Goal: Find specific page/section: Find specific page/section

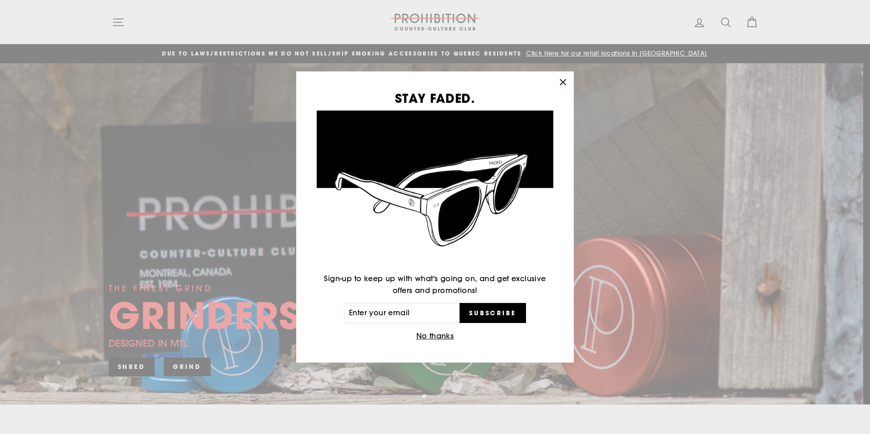
click at [185, 367] on div "STAY FADED. Sign-up to keep up with what's going on, and get exclusive offers a…" at bounding box center [435, 217] width 870 height 434
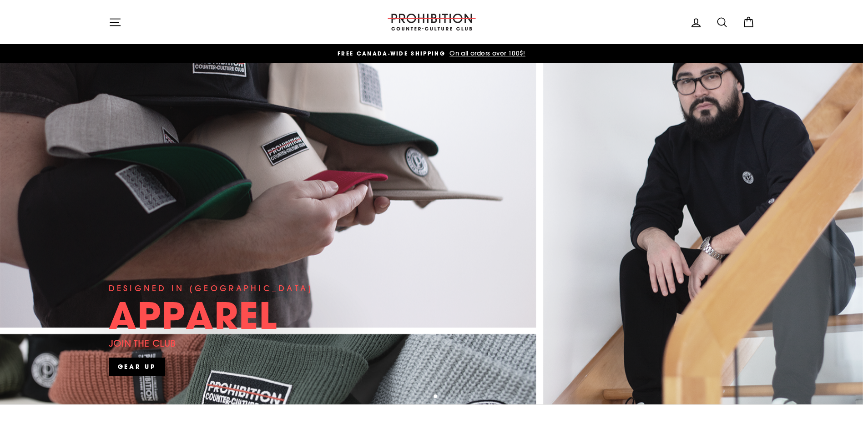
click at [749, 23] on icon at bounding box center [748, 22] width 13 height 13
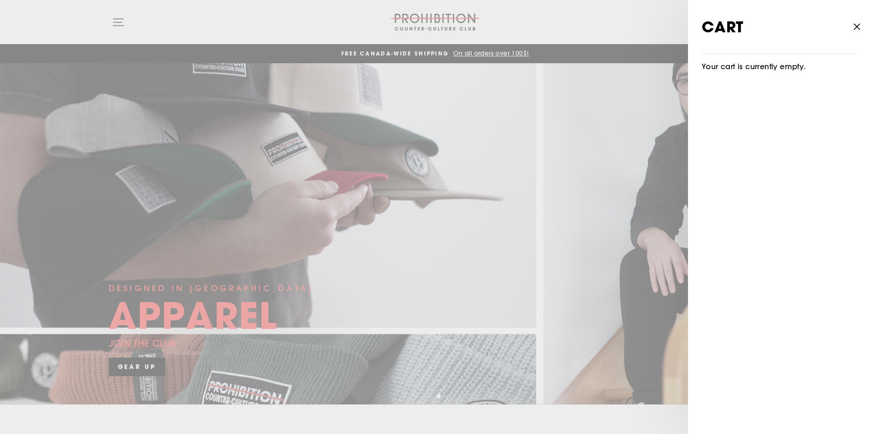
click at [857, 26] on icon "button" at bounding box center [856, 26] width 13 height 13
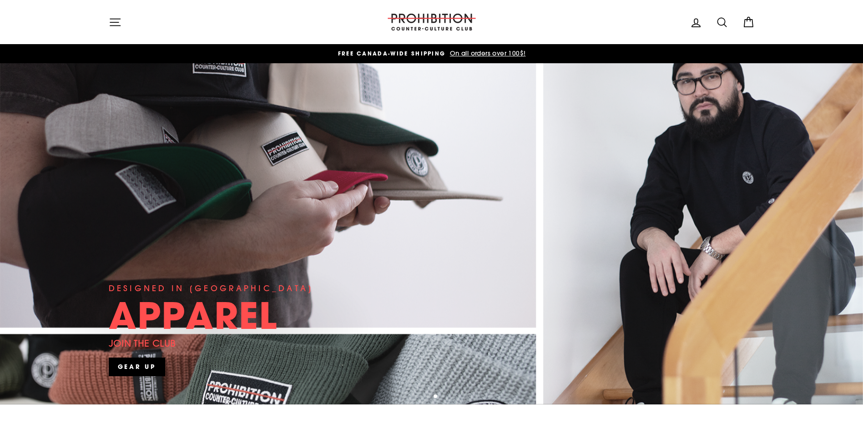
click at [113, 21] on icon "button" at bounding box center [115, 22] width 13 height 13
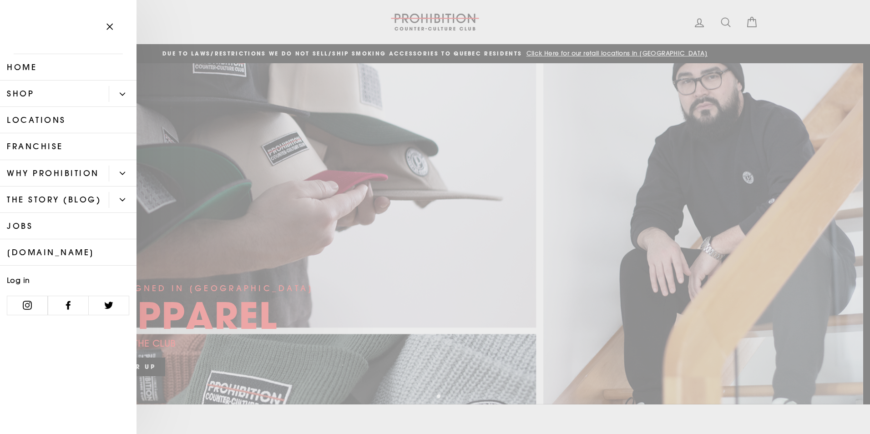
click at [30, 123] on link "Locations" at bounding box center [68, 120] width 136 height 26
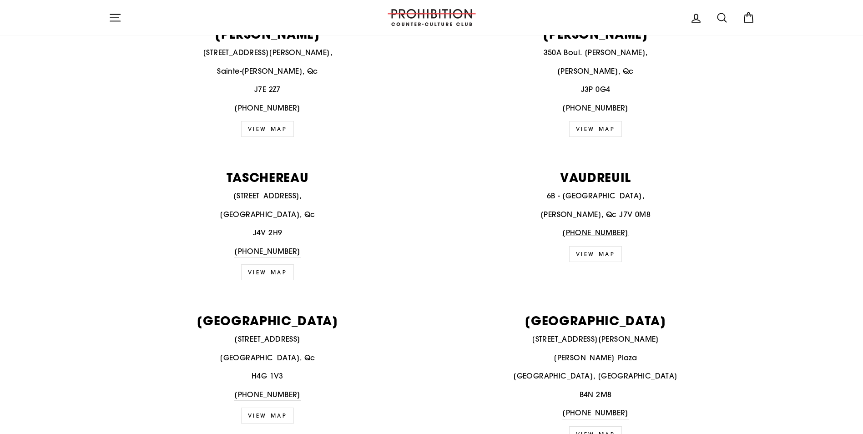
scroll to position [1319, 0]
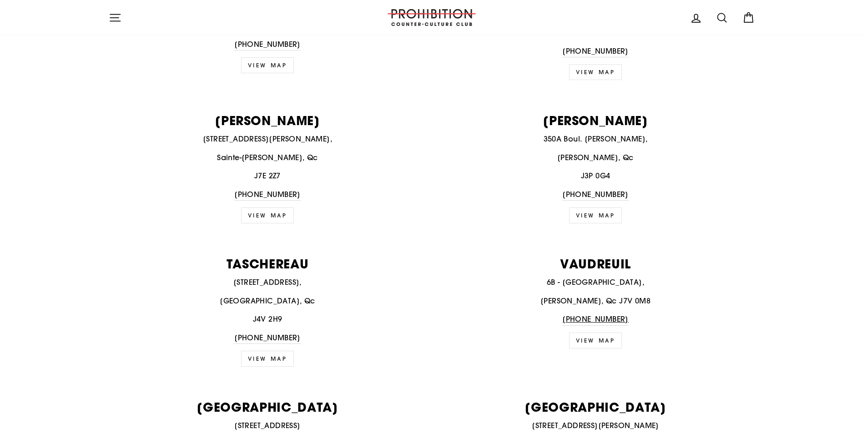
drag, startPoint x: 337, startPoint y: 136, endPoint x: 175, endPoint y: 145, distance: 162.2
click at [175, 145] on p "95 Boulevard Curé-Labelle Local #6," at bounding box center [268, 139] width 318 height 12
